Goal: Communication & Community: Share content

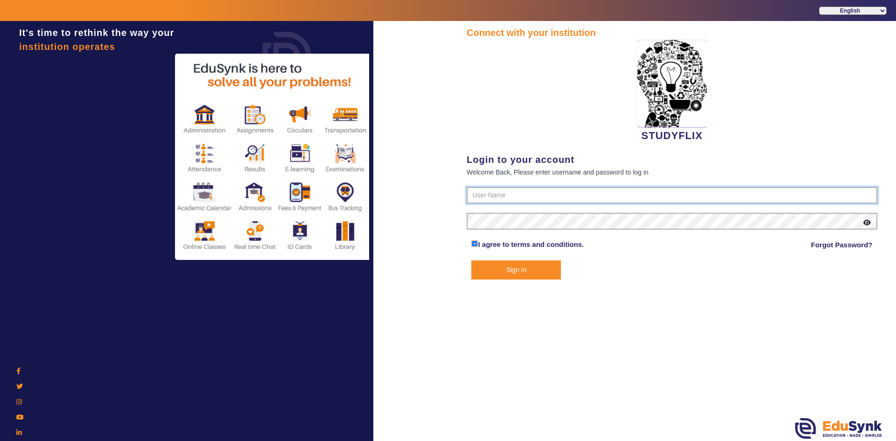
type input "6354922771"
click at [482, 269] on button "Sign In" at bounding box center [517, 270] width 90 height 19
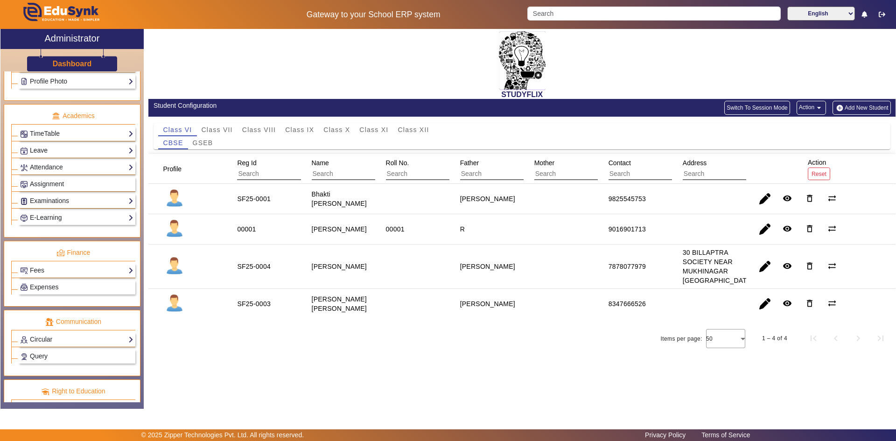
scroll to position [327, 0]
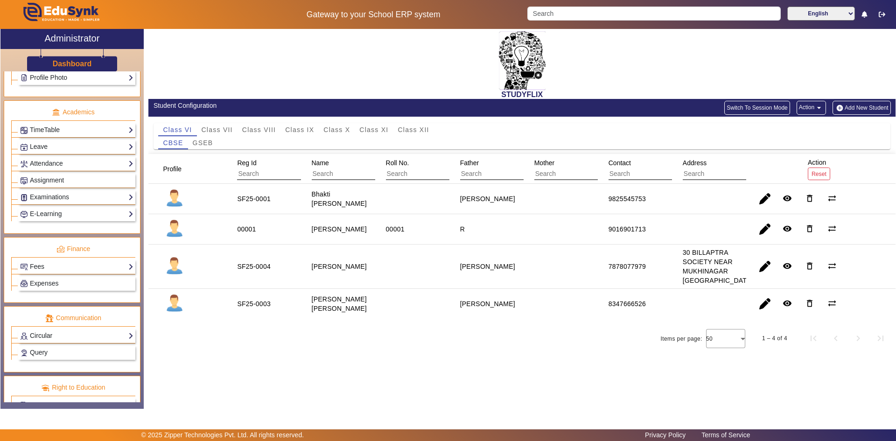
click at [46, 331] on link "Circular" at bounding box center [76, 336] width 113 height 11
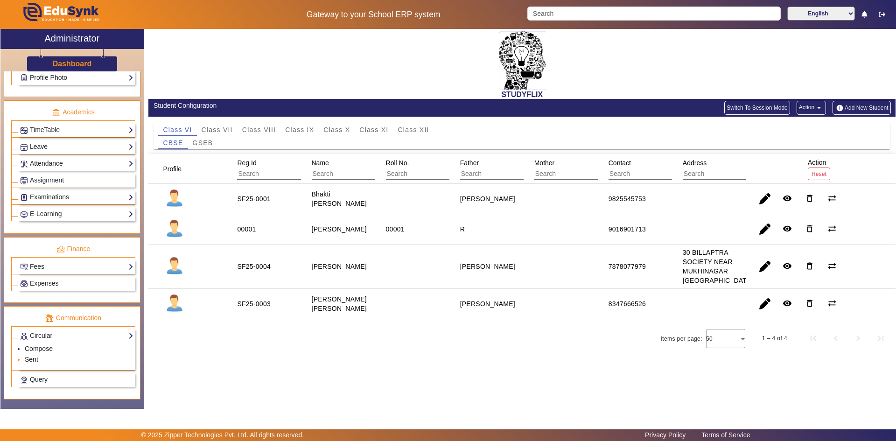
click at [31, 344] on link "Sent" at bounding box center [32, 359] width 14 height 7
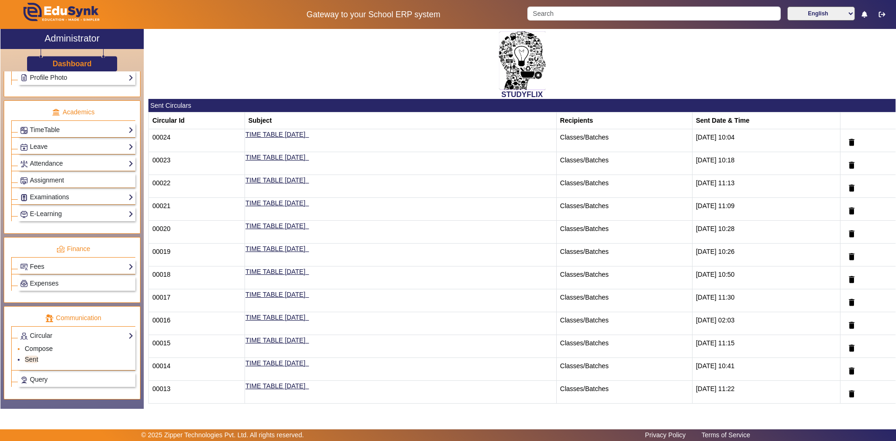
click at [49, 344] on link "Compose" at bounding box center [39, 348] width 28 height 7
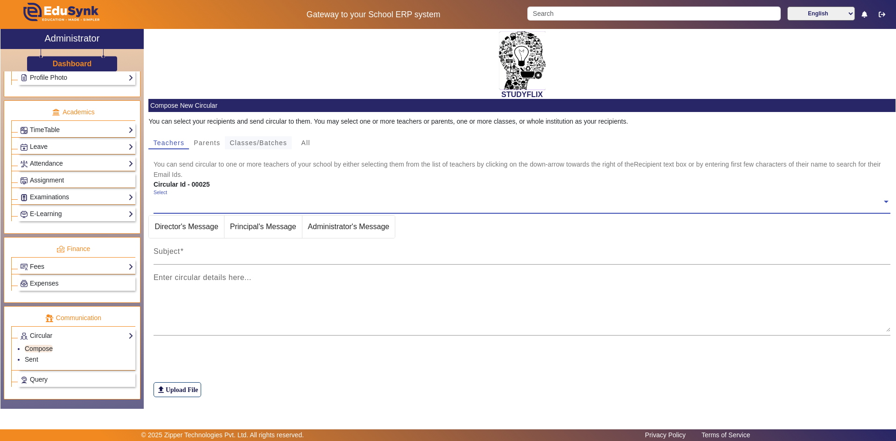
click at [257, 146] on span "Classes/Batches" at bounding box center [258, 143] width 57 height 7
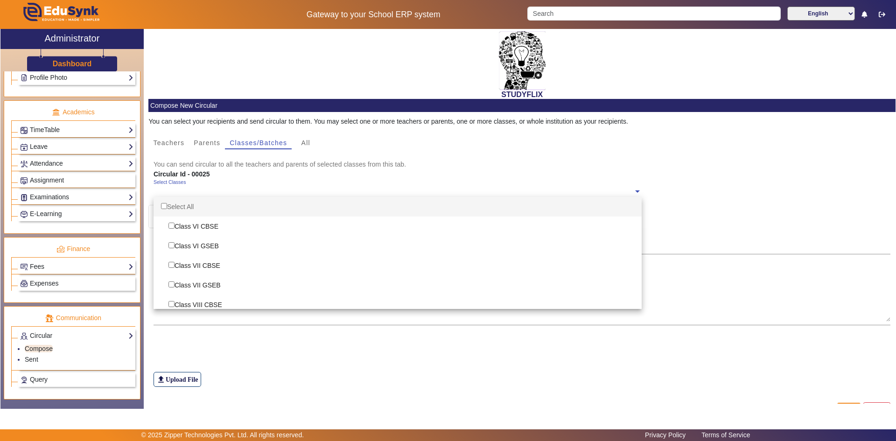
click at [209, 190] on input "text" at bounding box center [394, 191] width 480 height 9
click at [199, 205] on div "Select All" at bounding box center [398, 207] width 488 height 20
checkbox input "true"
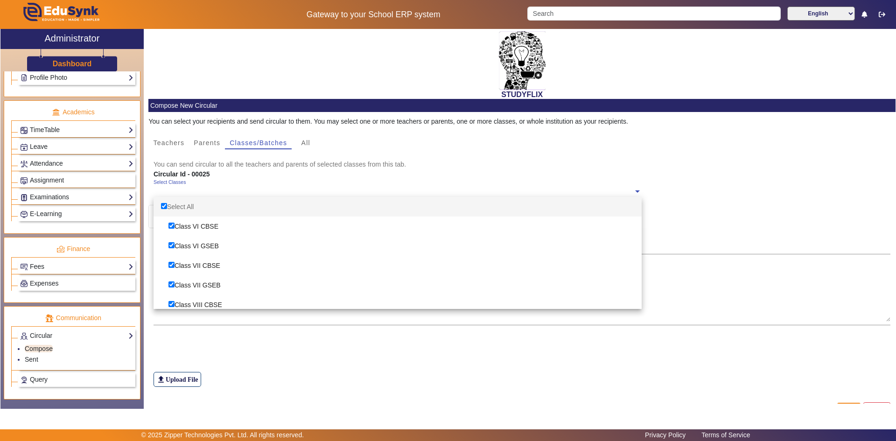
checkbox input "true"
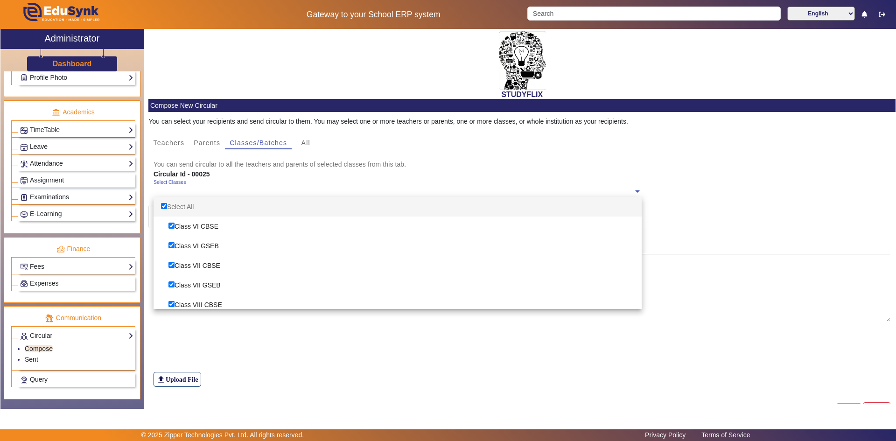
checkbox input "true"
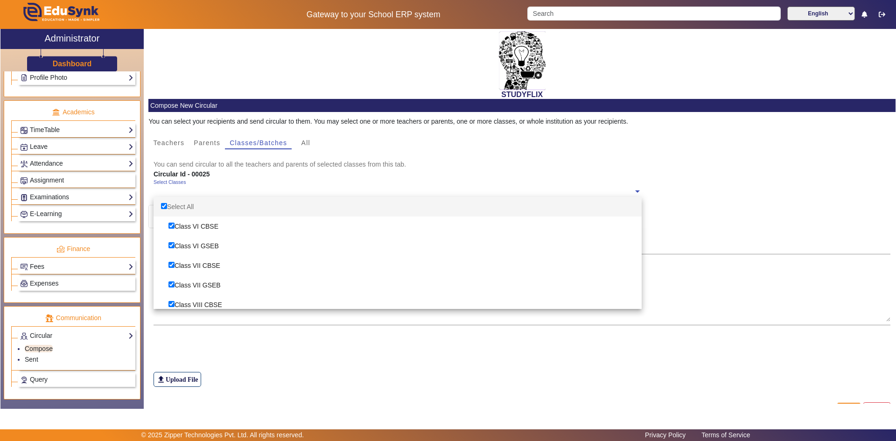
checkbox input "true"
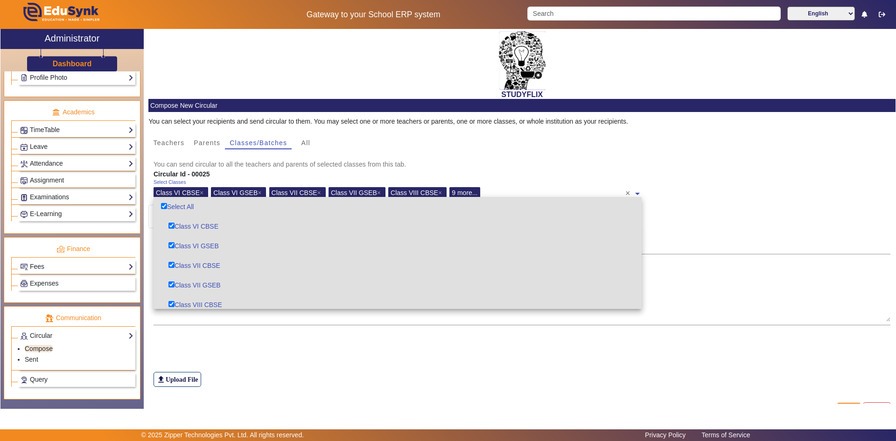
click at [204, 338] on div "file_upload Upload File" at bounding box center [523, 361] width 738 height 52
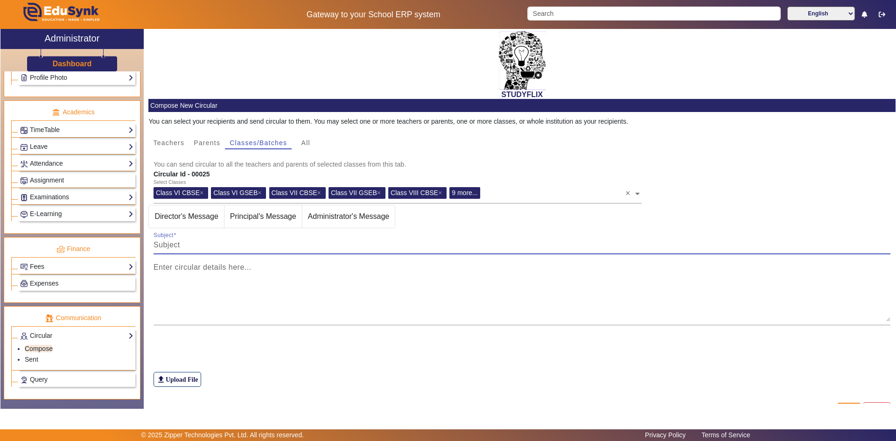
click at [230, 247] on input "Subject" at bounding box center [523, 245] width 738 height 11
type input "TIME TABLE [DATE]"
click at [231, 267] on mat-label "Enter circular details here..." at bounding box center [203, 267] width 98 height 8
click at [231, 267] on textarea "Enter circular details here..." at bounding box center [523, 294] width 738 height 56
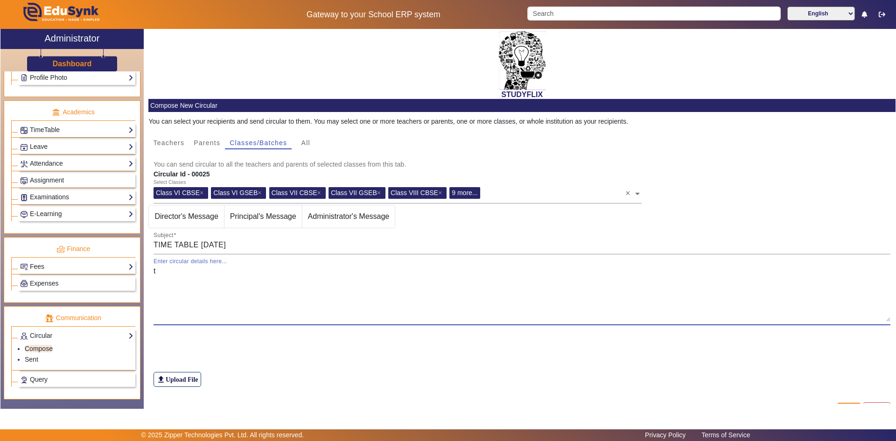
type textarea "t"
type textarea "T T"
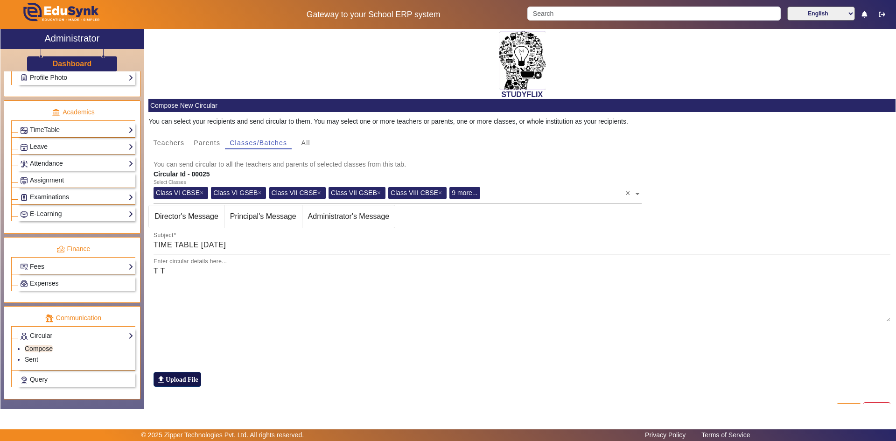
click at [176, 344] on label "file_upload Upload File" at bounding box center [178, 379] width 48 height 15
click at [0, 0] on input "file_upload Upload File" at bounding box center [0, 0] width 0 height 0
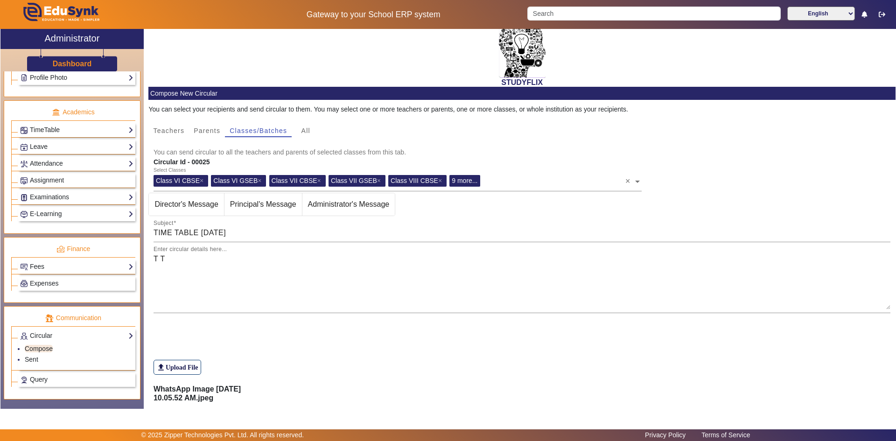
scroll to position [57, 0]
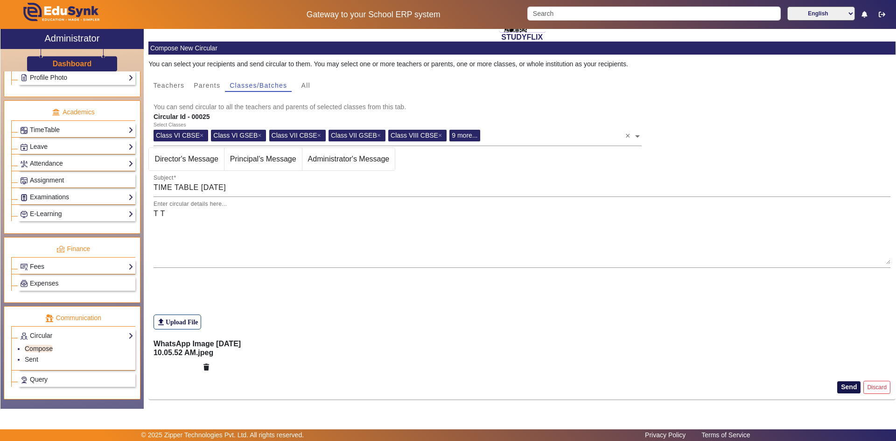
click at [482, 344] on button "Send" at bounding box center [849, 387] width 23 height 12
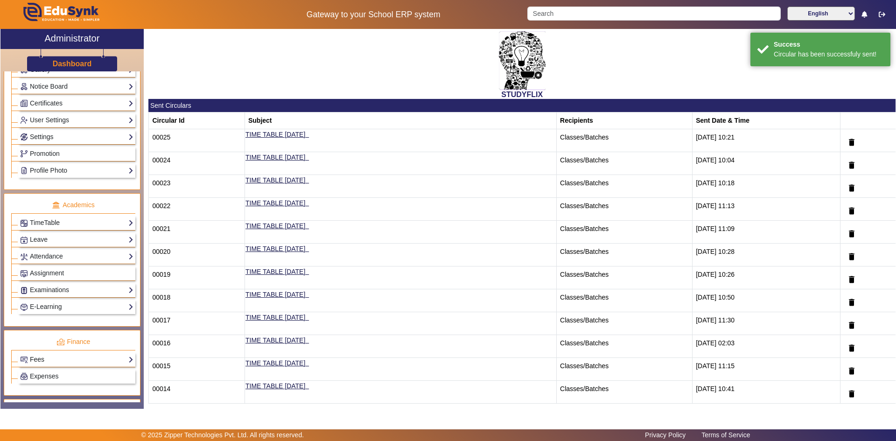
scroll to position [233, 0]
click at [61, 221] on link "TimeTable" at bounding box center [76, 223] width 113 height 11
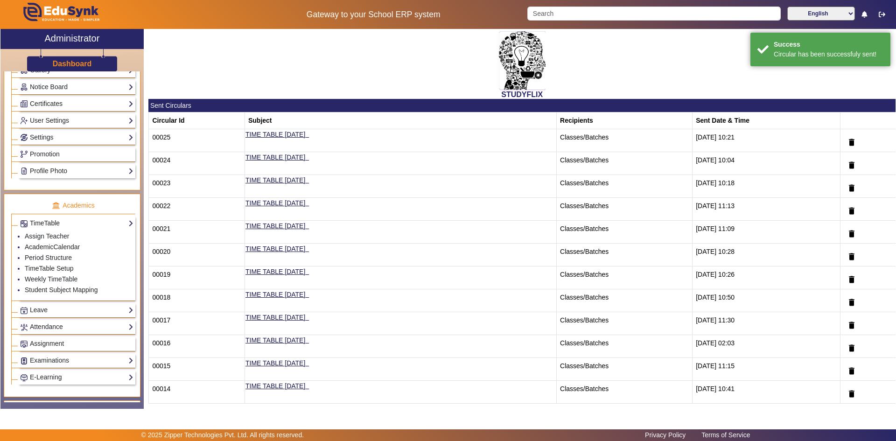
click at [47, 220] on link "TimeTable" at bounding box center [76, 223] width 113 height 11
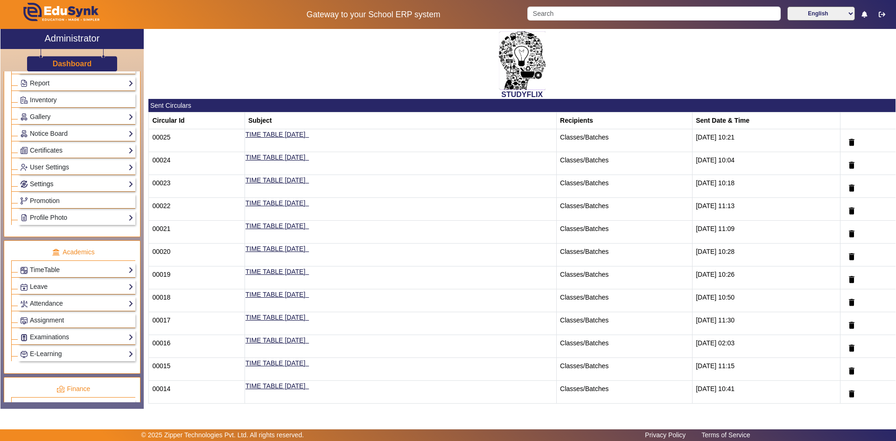
scroll to position [140, 0]
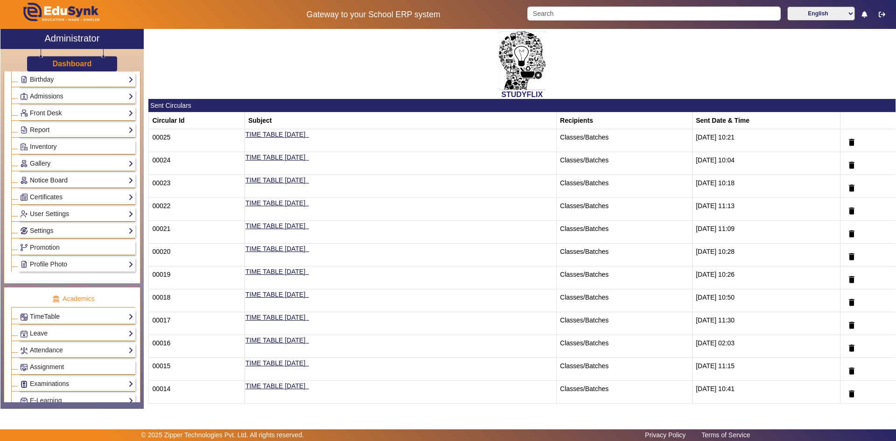
click at [36, 182] on link "Notice Board" at bounding box center [76, 180] width 113 height 11
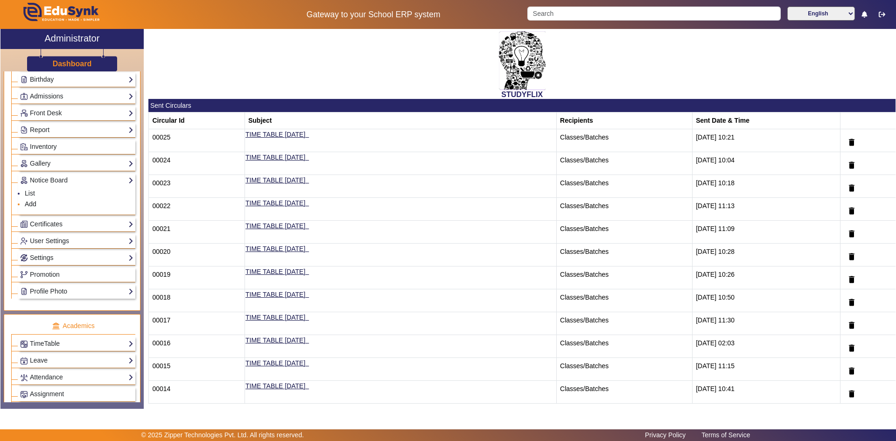
click at [29, 201] on link "Add" at bounding box center [31, 203] width 12 height 7
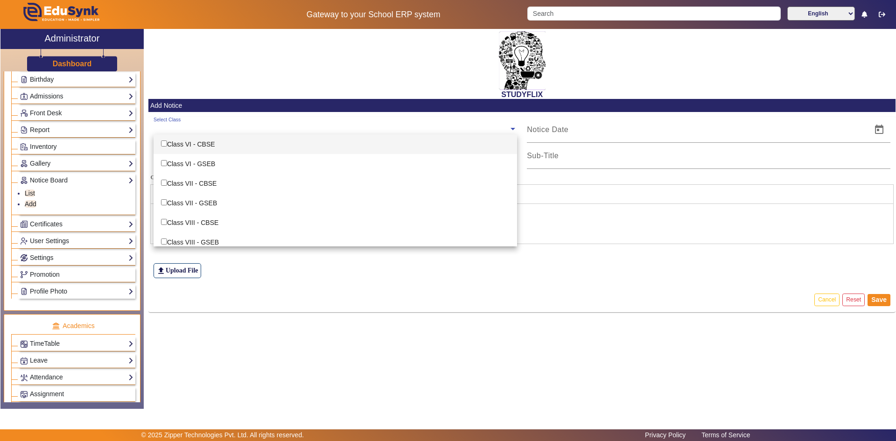
click at [164, 131] on input "text" at bounding box center [331, 129] width 355 height 9
click at [166, 143] on input "Options List" at bounding box center [164, 144] width 6 height 6
checkbox input "true"
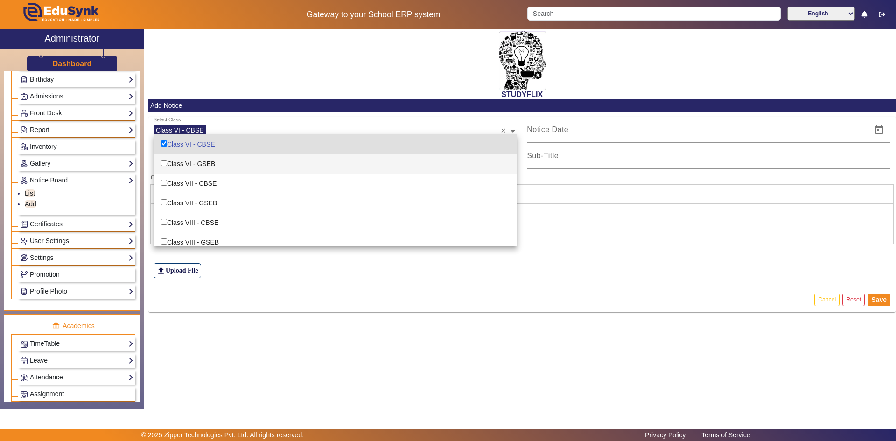
click at [166, 159] on div "Class VI - GSEB" at bounding box center [336, 164] width 364 height 20
checkbox input "true"
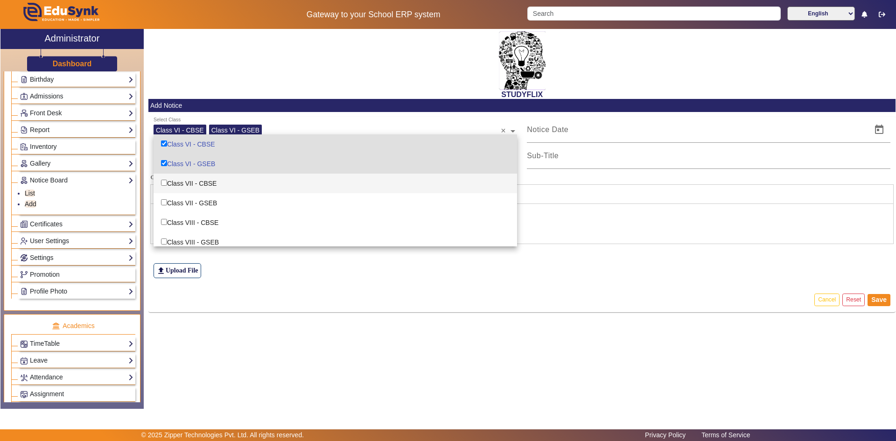
click at [166, 177] on div "Class VII - CBSE" at bounding box center [336, 184] width 364 height 20
checkbox input "true"
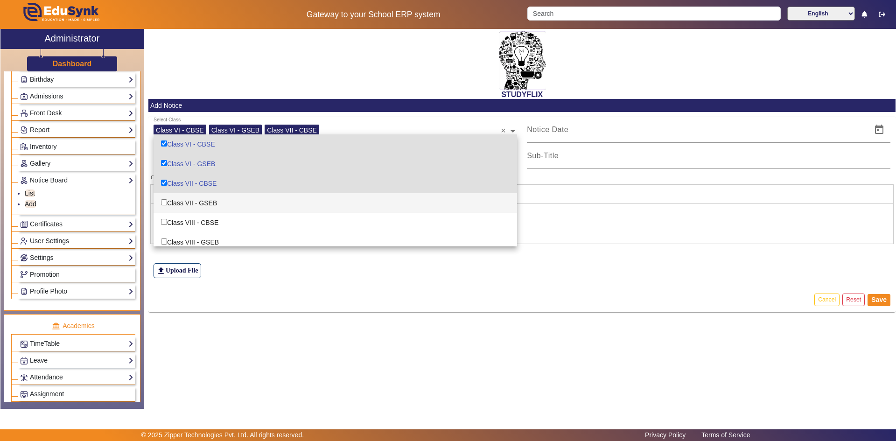
click at [164, 198] on div "Class VII - GSEB" at bounding box center [336, 203] width 364 height 20
checkbox input "true"
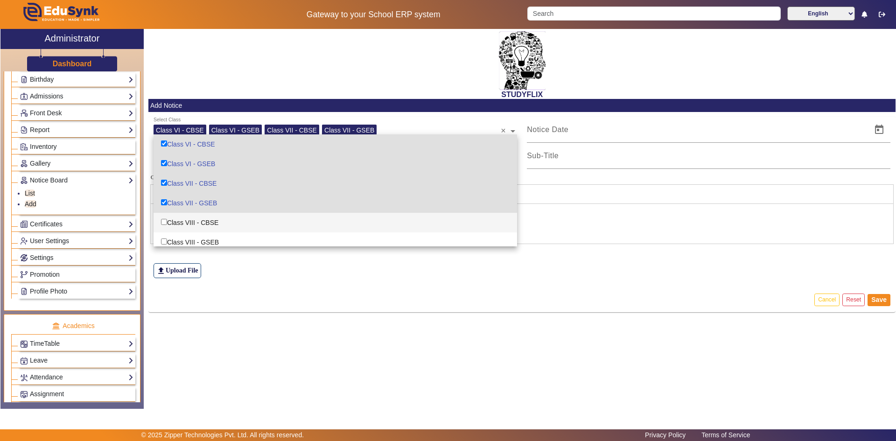
click at [164, 221] on input "Options List" at bounding box center [164, 222] width 6 height 6
checkbox input "true"
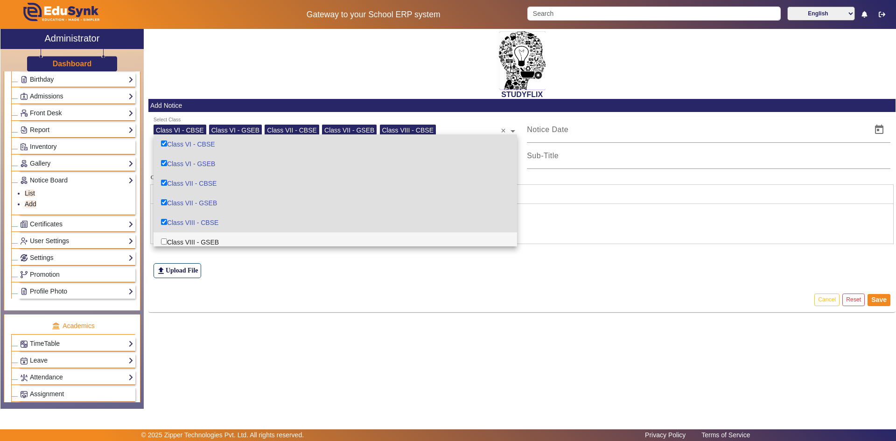
click at [162, 233] on div "Class VIII - GSEB" at bounding box center [336, 243] width 364 height 20
checkbox input "true"
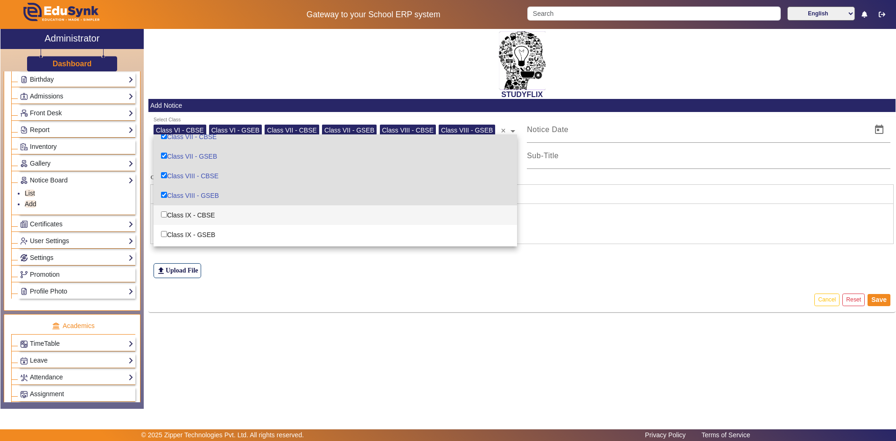
click at [188, 212] on div "Class IX - CBSE" at bounding box center [336, 215] width 364 height 20
checkbox input "true"
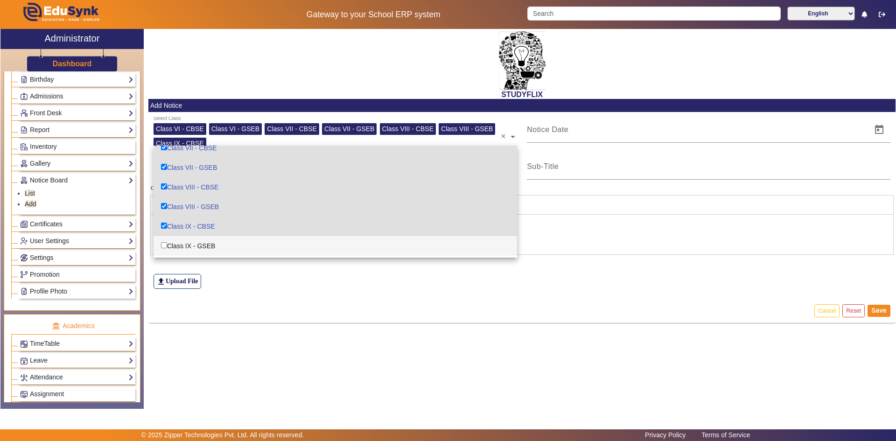
click at [183, 246] on div "Class IX - GSEB" at bounding box center [336, 246] width 364 height 20
checkbox input "true"
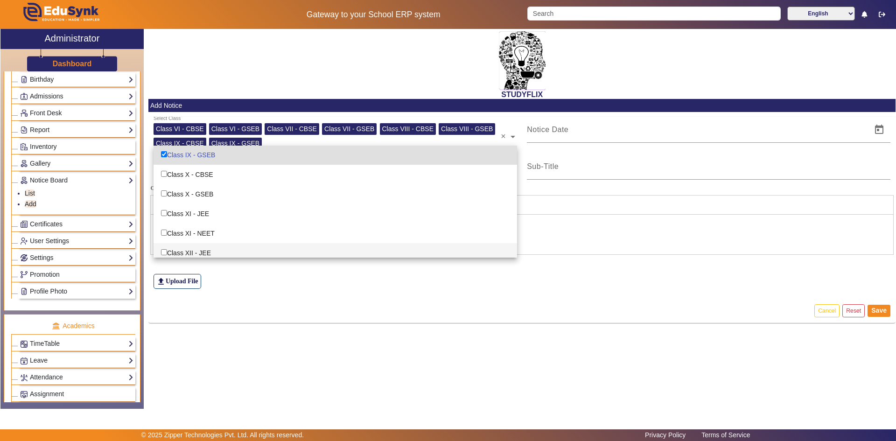
scroll to position [140, 0]
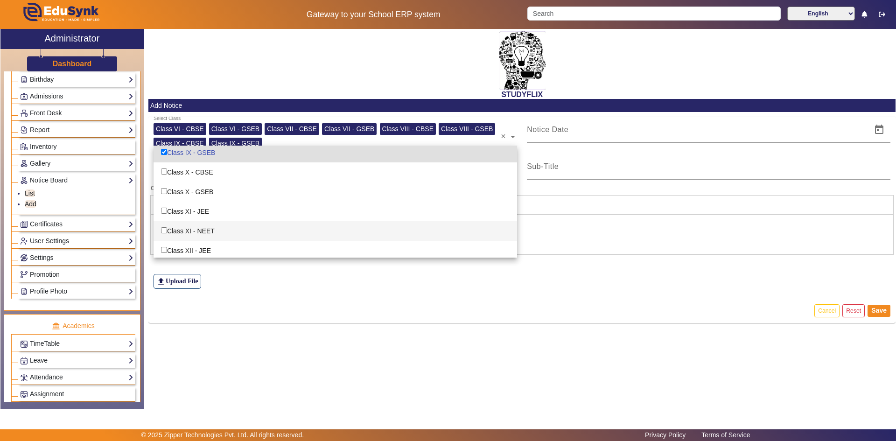
click at [185, 234] on div "Class XI - NEET" at bounding box center [336, 231] width 364 height 20
checkbox input "true"
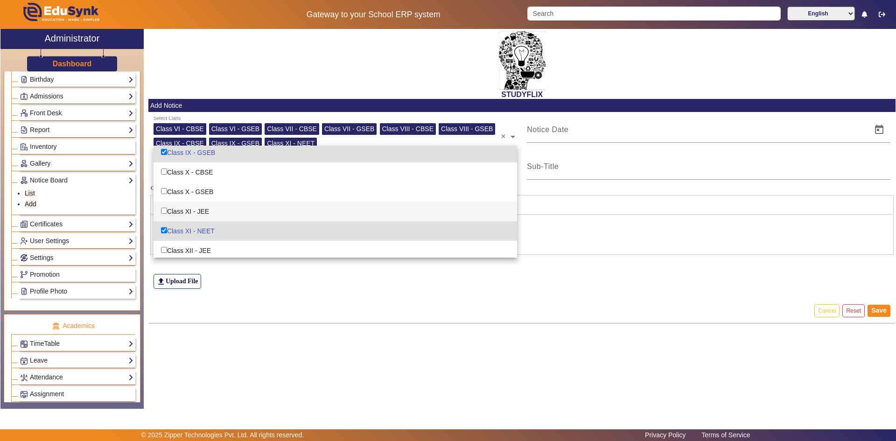
click at [193, 211] on div "Class XI - JEE" at bounding box center [336, 212] width 364 height 20
checkbox input "true"
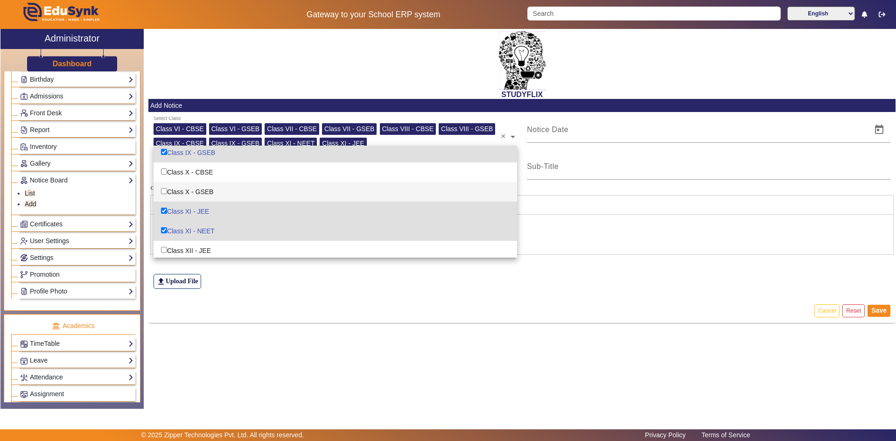
click at [196, 191] on div "Class X - GSEB" at bounding box center [336, 192] width 364 height 20
checkbox input "true"
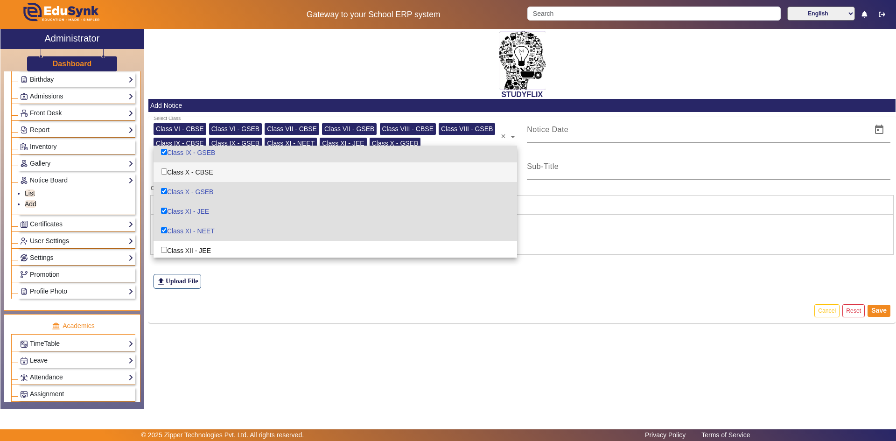
click at [198, 172] on div "Class X - CBSE" at bounding box center [336, 172] width 364 height 20
checkbox input "true"
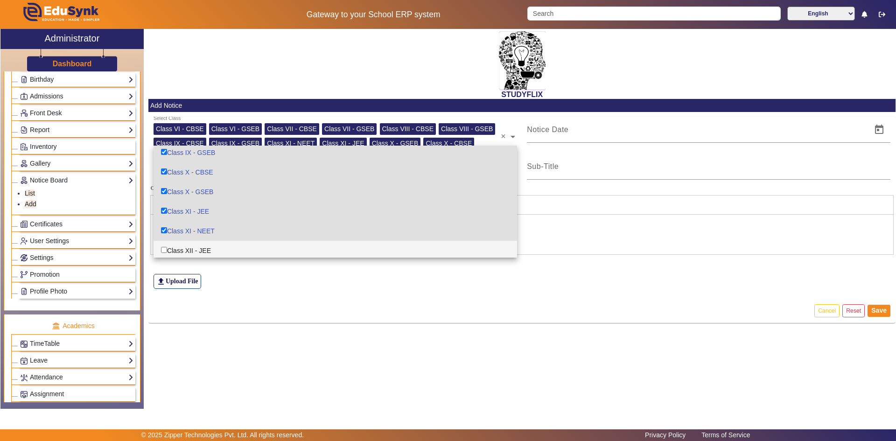
click at [184, 246] on div "Class XII - JEE" at bounding box center [336, 251] width 364 height 20
checkbox input "true"
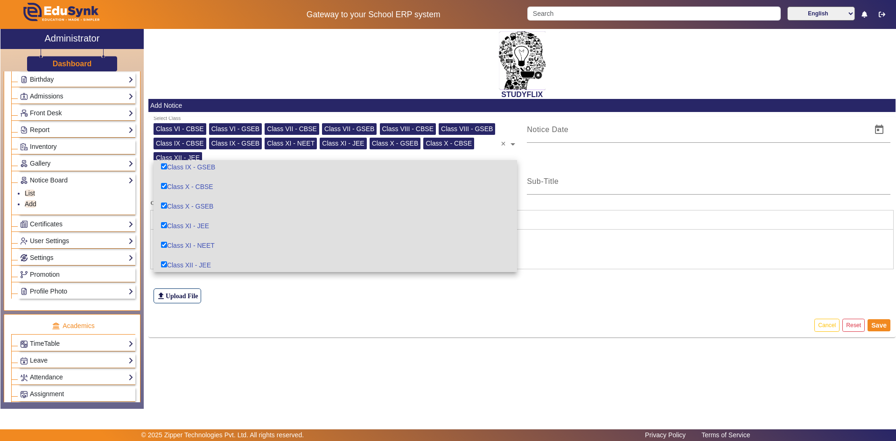
scroll to position [162, 0]
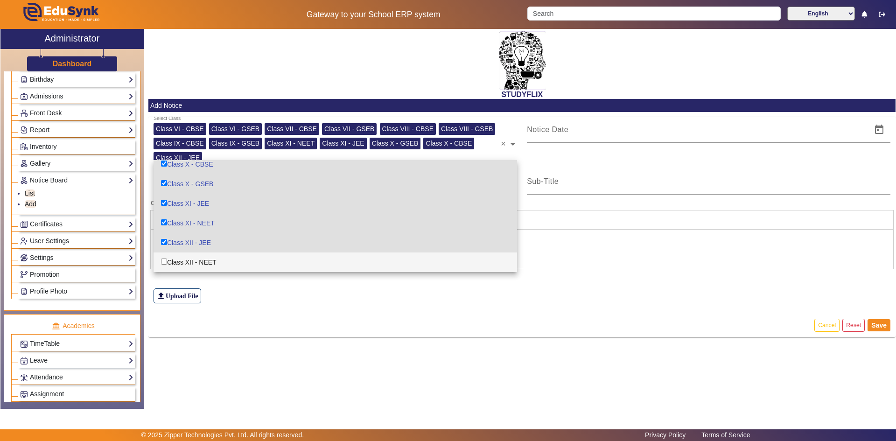
click at [182, 259] on div "Class XII - NEET" at bounding box center [336, 263] width 364 height 20
checkbox input "true"
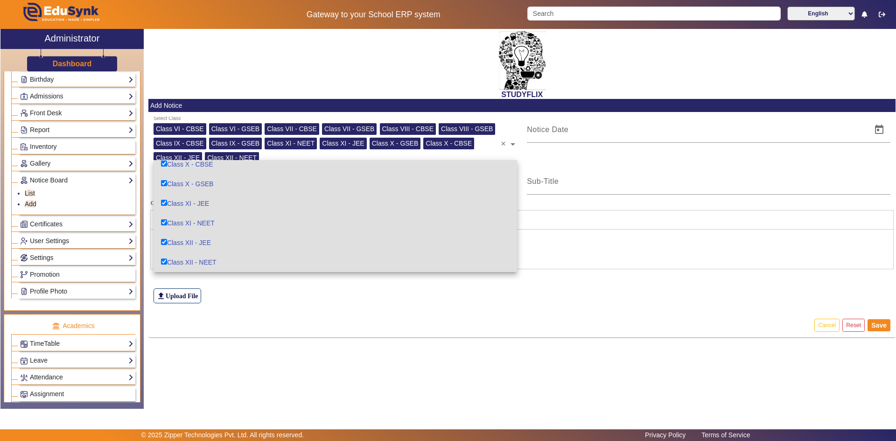
click at [215, 296] on div "file_upload Upload File" at bounding box center [523, 278] width 738 height 52
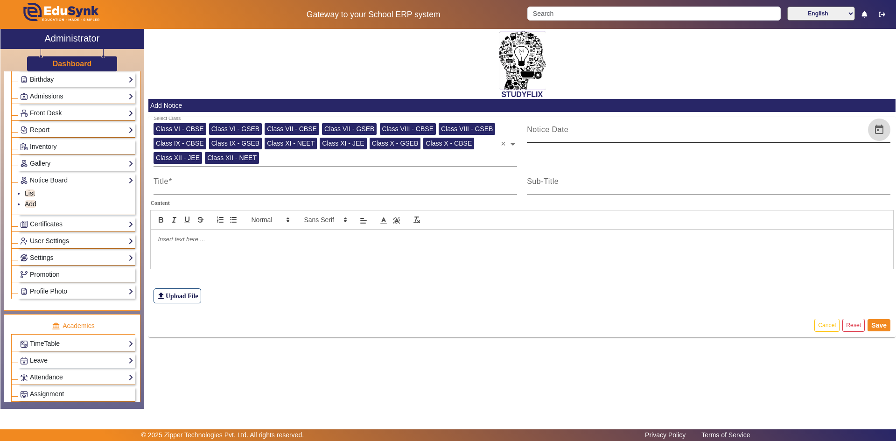
click at [482, 132] on span "Open calendar" at bounding box center [879, 130] width 22 height 22
click at [482, 219] on span "3" at bounding box center [614, 219] width 17 height 17
type input "[DATE]"
click at [482, 187] on input "Sub-Title" at bounding box center [709, 185] width 364 height 11
type input "TIME TABLE"
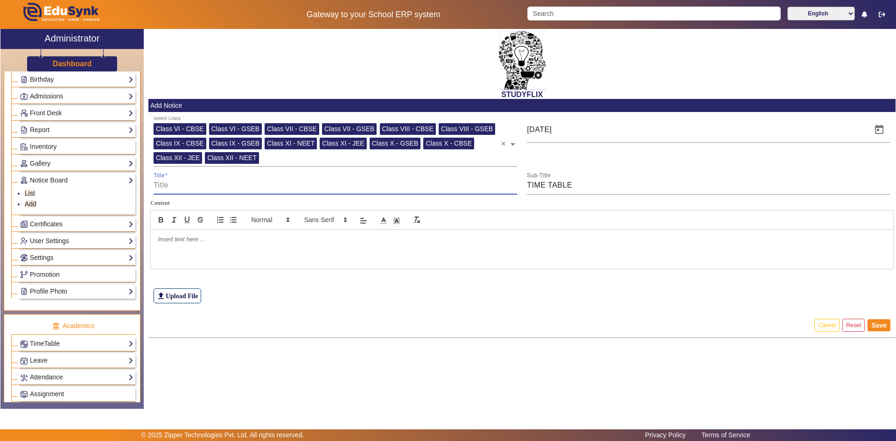
click at [425, 189] on input "Title" at bounding box center [336, 185] width 364 height 11
type input "TIME TABLE"
click at [228, 242] on p at bounding box center [522, 239] width 729 height 8
click at [183, 295] on label "file_upload Upload File" at bounding box center [178, 296] width 48 height 15
click at [0, 0] on input "file_upload Upload File" at bounding box center [0, 0] width 0 height 0
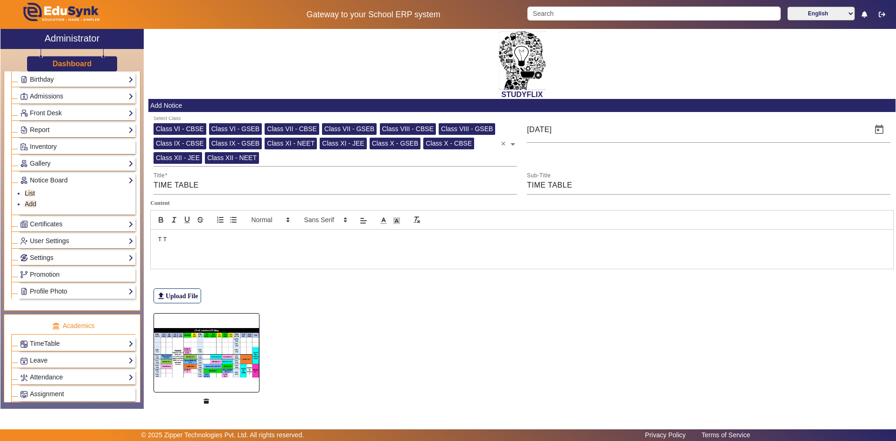
scroll to position [35, 0]
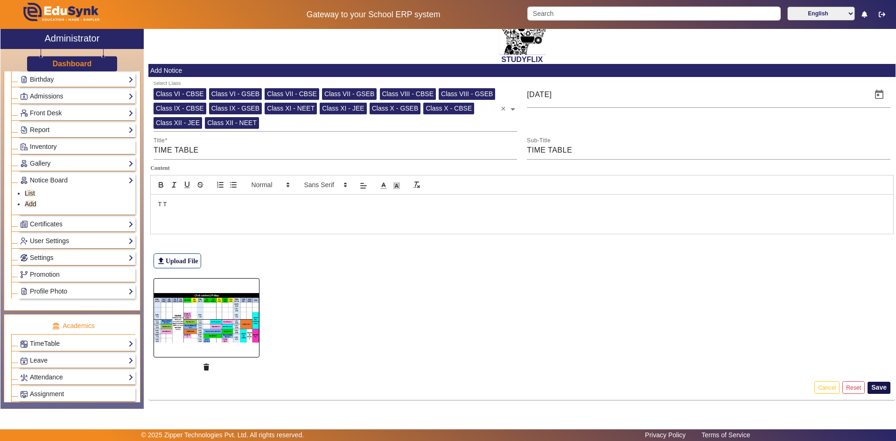
click at [482, 344] on button "Save" at bounding box center [879, 388] width 23 height 12
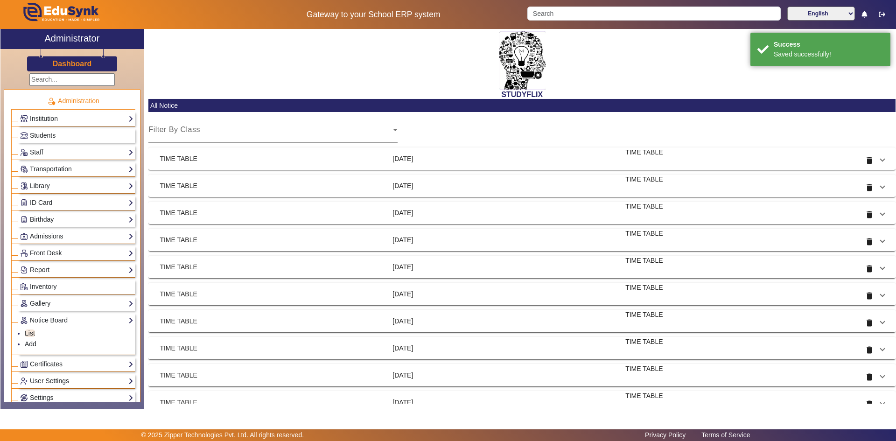
click at [40, 138] on span "Students" at bounding box center [43, 135] width 26 height 7
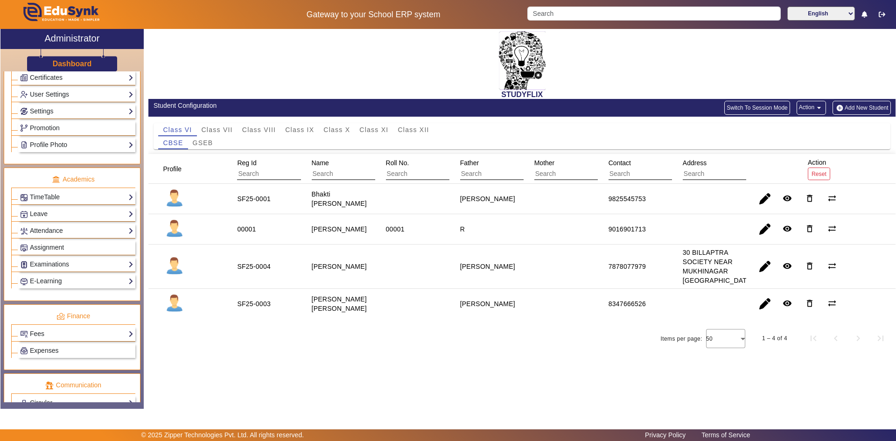
scroll to position [280, 0]
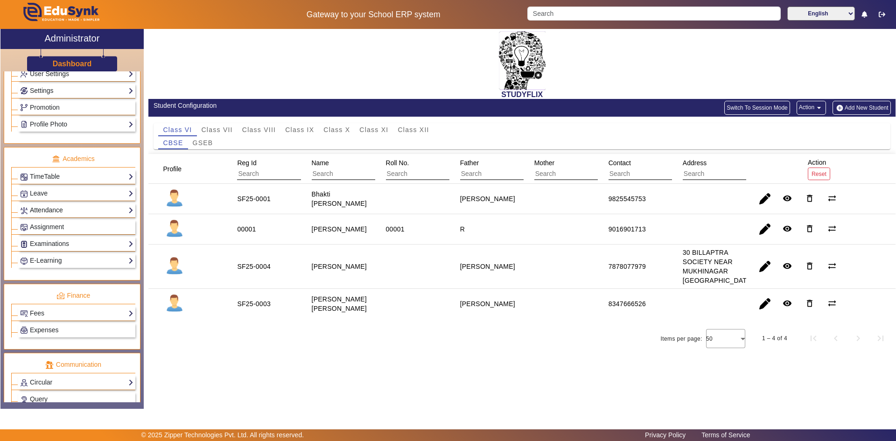
click at [68, 213] on link "Attendance" at bounding box center [76, 210] width 113 height 11
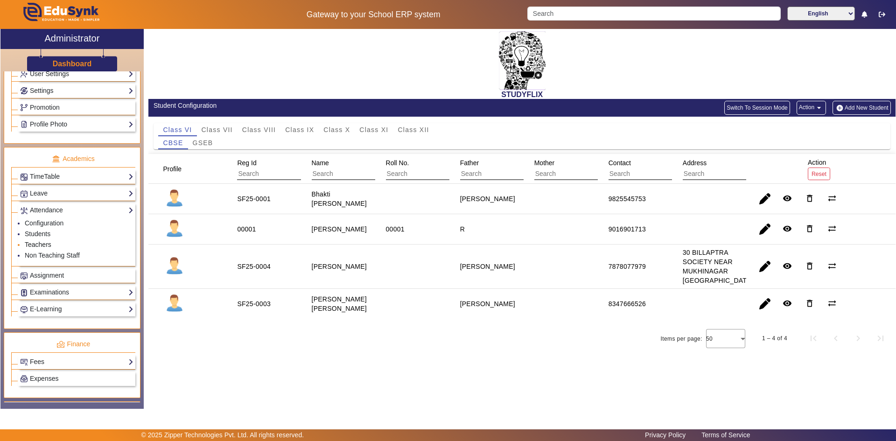
click at [37, 241] on link "Teachers" at bounding box center [38, 244] width 27 height 7
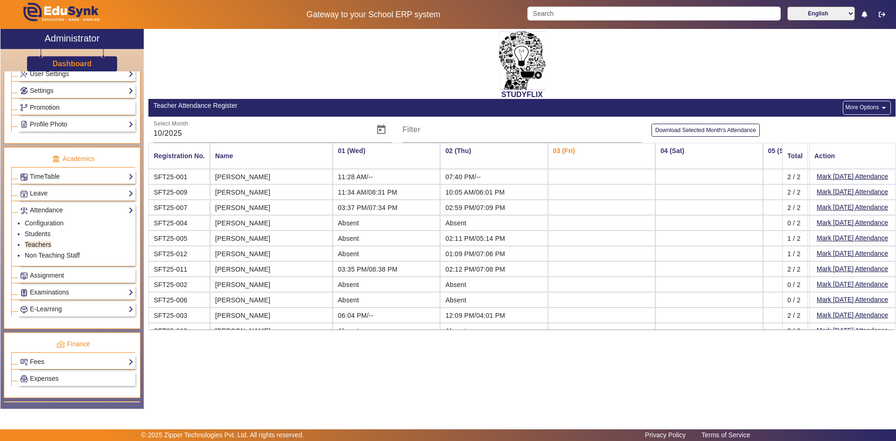
scroll to position [28, 0]
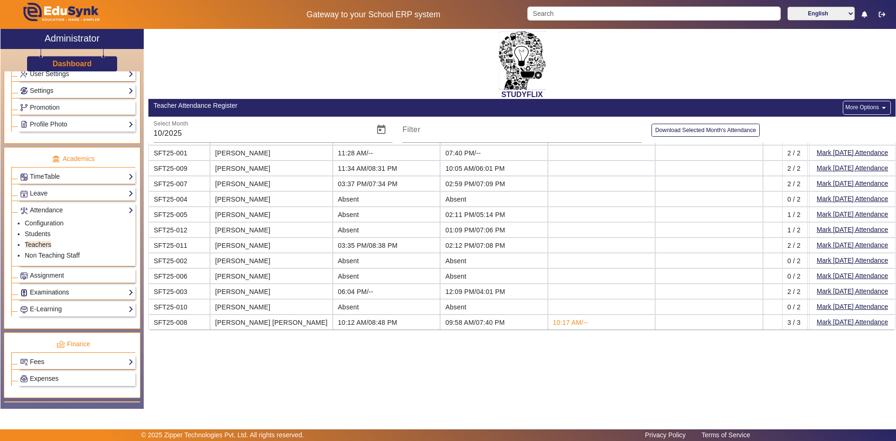
click at [60, 293] on link "Examinations" at bounding box center [76, 292] width 113 height 11
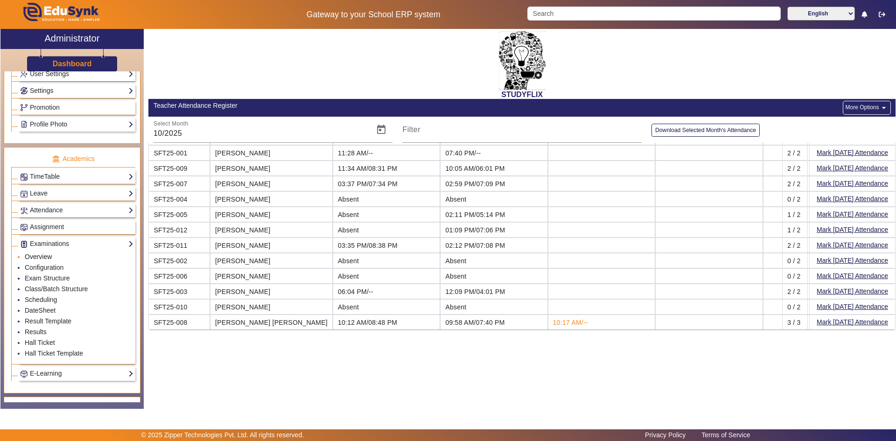
click at [41, 259] on link "Overview" at bounding box center [38, 256] width 27 height 7
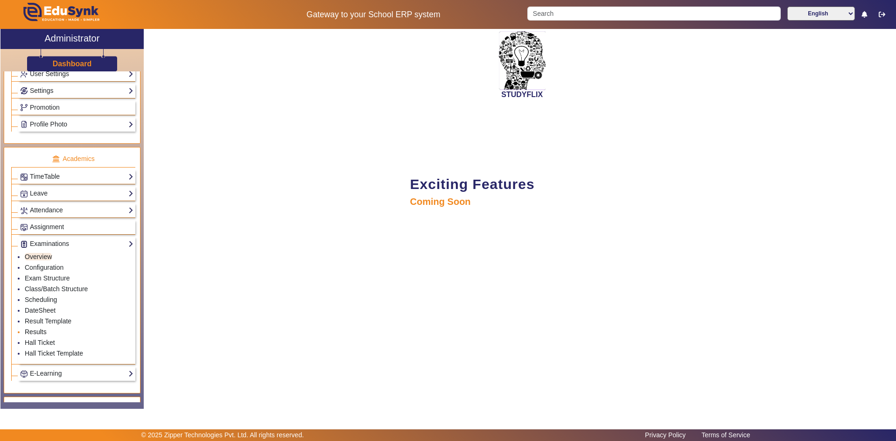
click at [37, 331] on link "Results" at bounding box center [36, 331] width 22 height 7
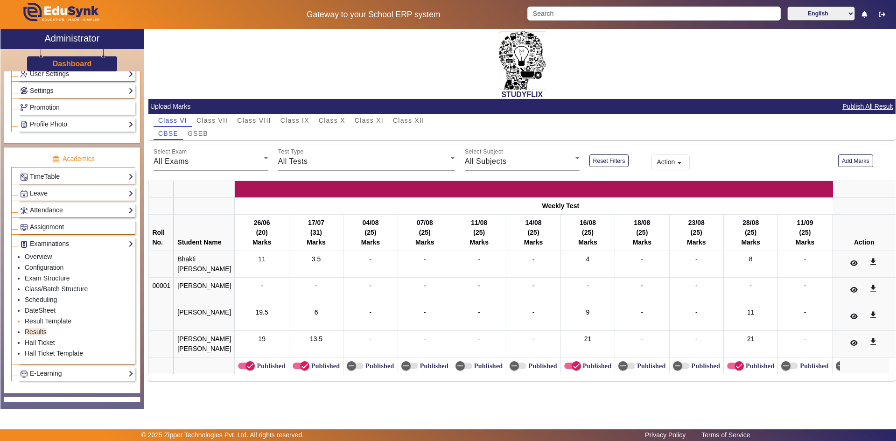
click at [40, 323] on link "Result Template" at bounding box center [48, 320] width 47 height 7
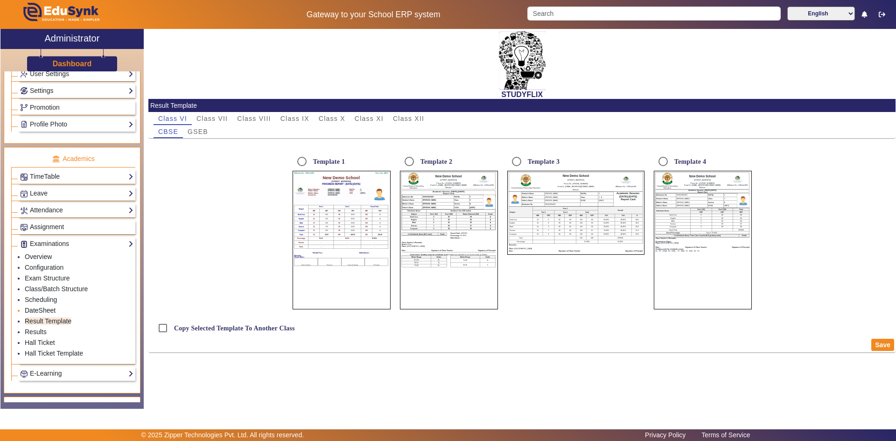
click at [40, 309] on link "DateSheet" at bounding box center [40, 310] width 31 height 7
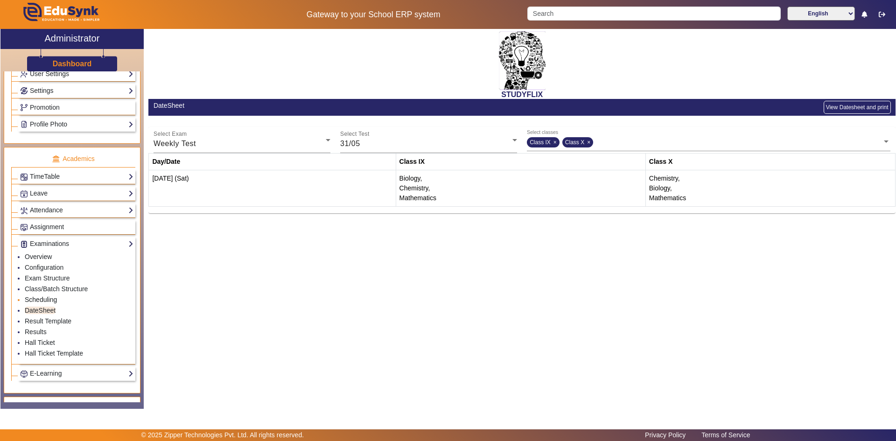
click at [42, 301] on link "Scheduling" at bounding box center [41, 299] width 32 height 7
